Goal: Communication & Community: Answer question/provide support

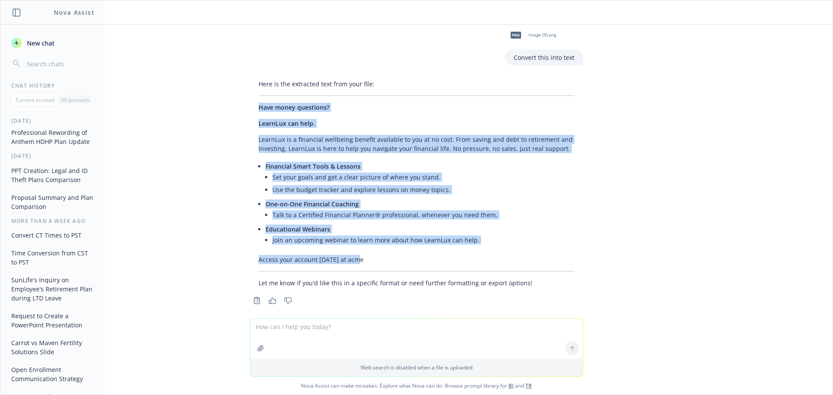
scroll to position [75, 0]
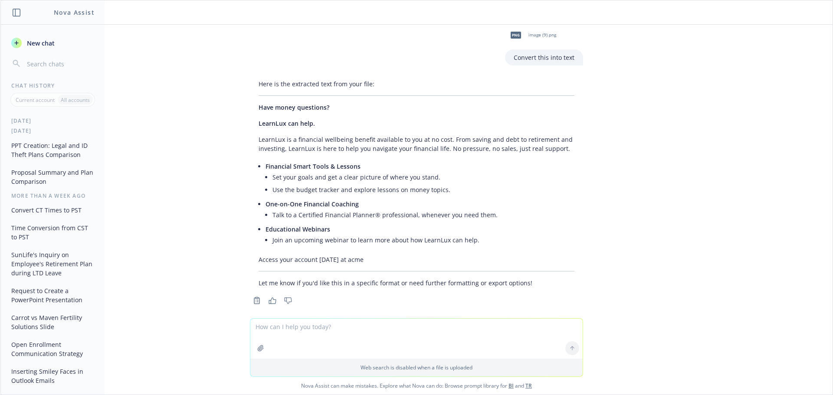
click at [40, 131] on div "7 days ago" at bounding box center [53, 130] width 104 height 7
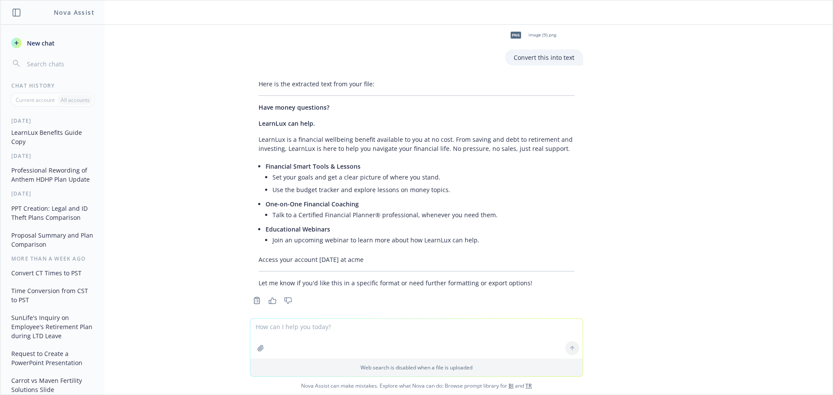
scroll to position [0, 0]
click at [380, 336] on textarea at bounding box center [416, 339] width 332 height 40
paste textarea "Barracuda is thrilled to announce expanded parental leave benefits: birthing pa…"
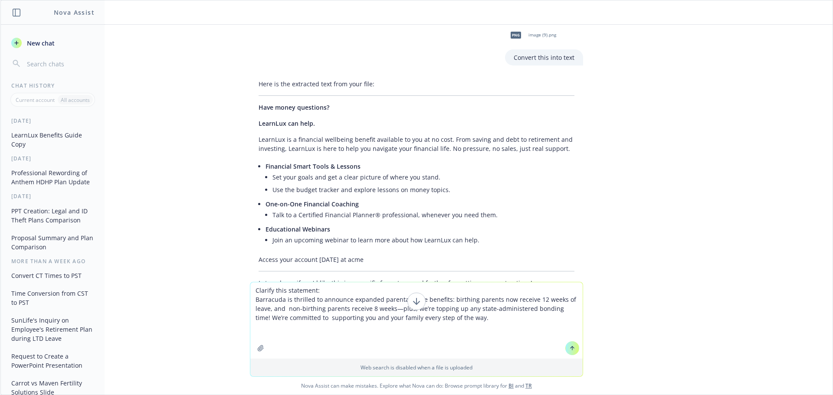
click at [313, 290] on textarea "Clarify this statement: Barracuda is thrilled to announce expanded parental lea…" at bounding box center [416, 321] width 332 height 76
paste textarea "I want to make sure people understand that the 12 & 8 weeks is included in the …"
type textarea "Clarify this statement. I want to make sure people understand that the 12 & 8 w…"
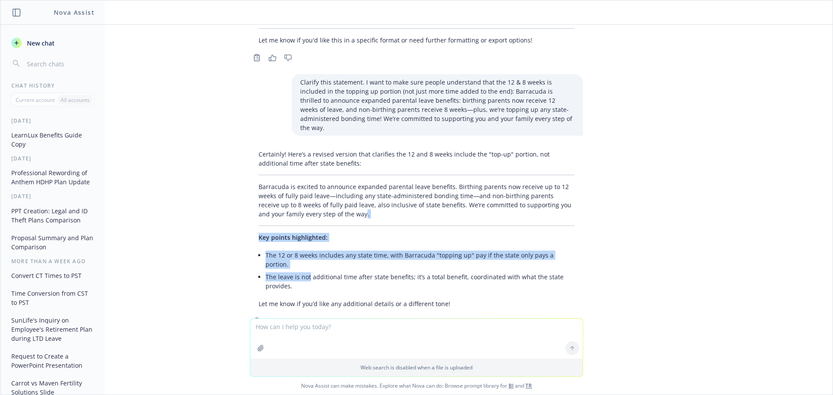
scroll to position [632, 0]
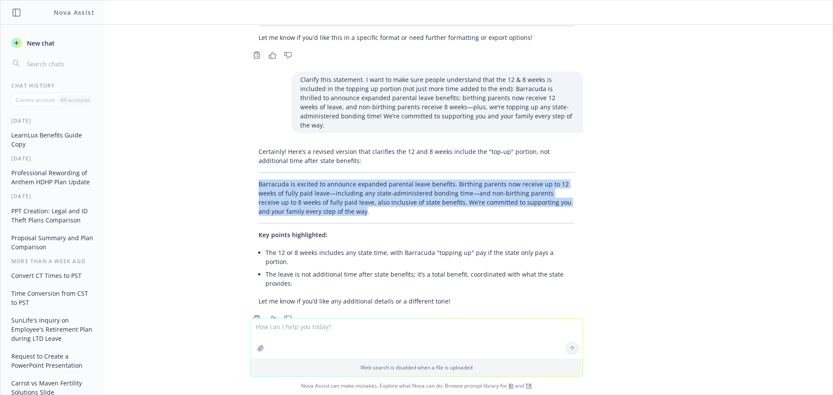
drag, startPoint x: 332, startPoint y: 250, endPoint x: 252, endPoint y: 169, distance: 114.2
click at [252, 169] on div "Certainly! Here’s a revised version that clarifies the 12 and 8 weeks include t…" at bounding box center [416, 227] width 333 height 166
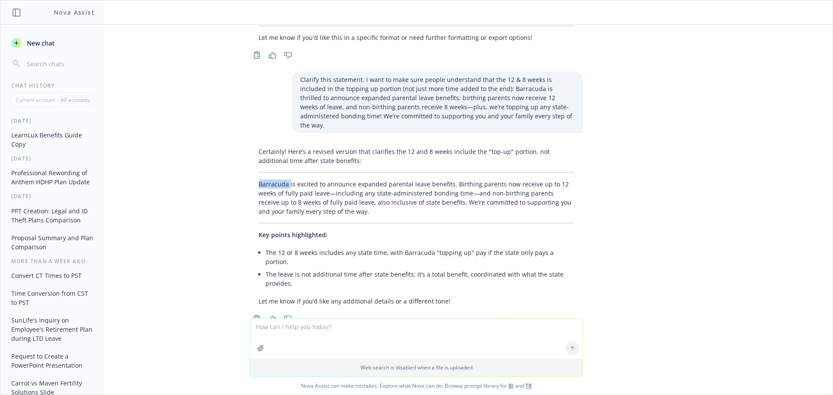
click at [252, 169] on div "Certainly! Here’s a revised version that clarifies the 12 and 8 weeks include t…" at bounding box center [416, 227] width 333 height 166
click at [259, 180] on p "Barracuda is excited to announce expanded parental leave benefits. Birthing par…" at bounding box center [417, 198] width 316 height 36
click at [255, 172] on div "Certainly! Here’s a revised version that clarifies the 12 and 8 weeks include t…" at bounding box center [416, 227] width 333 height 166
click at [259, 180] on p "Barracuda is excited to announce expanded parental leave benefits. Birthing par…" at bounding box center [417, 198] width 316 height 36
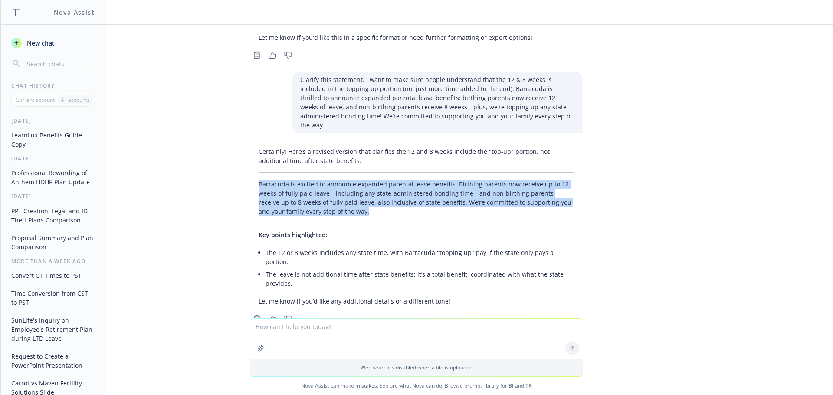
drag, startPoint x: 252, startPoint y: 164, endPoint x: 339, endPoint y: 197, distance: 92.1
click at [339, 197] on p "Barracuda is excited to announce expanded parental leave benefits. Birthing par…" at bounding box center [417, 198] width 316 height 36
copy p "Barracuda is excited to announce expanded parental leave benefits. Birthing par…"
